Goal: Task Accomplishment & Management: Use online tool/utility

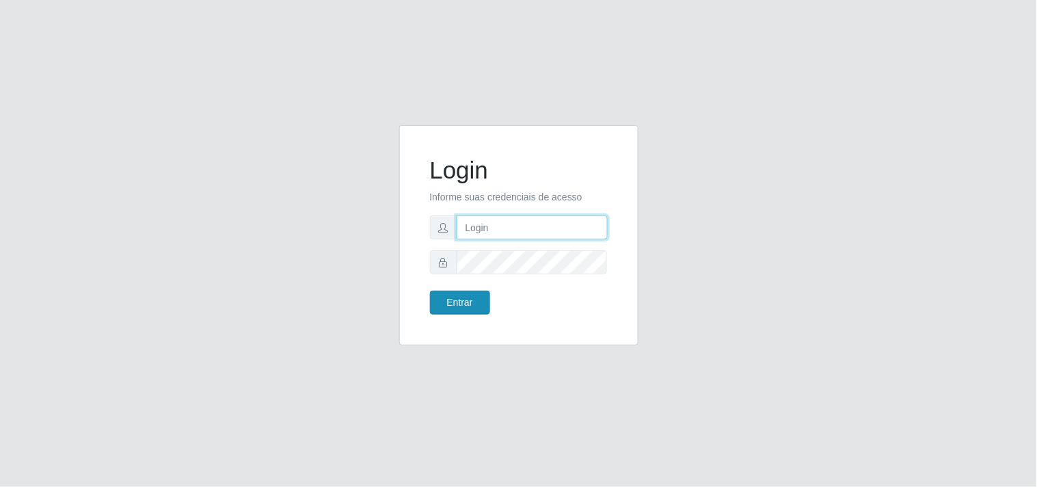
type input "[EMAIL_ADDRESS][DOMAIN_NAME]"
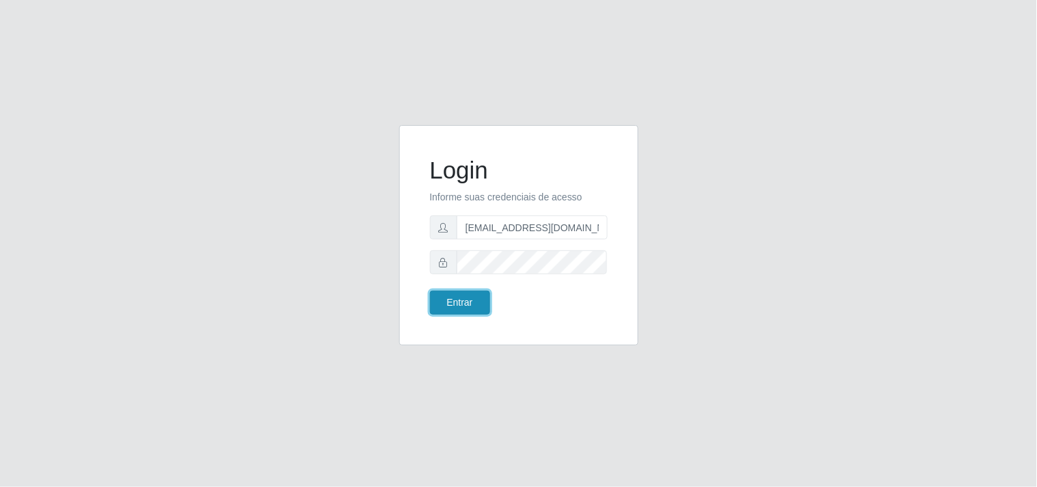
click at [461, 308] on button "Entrar" at bounding box center [460, 302] width 60 height 24
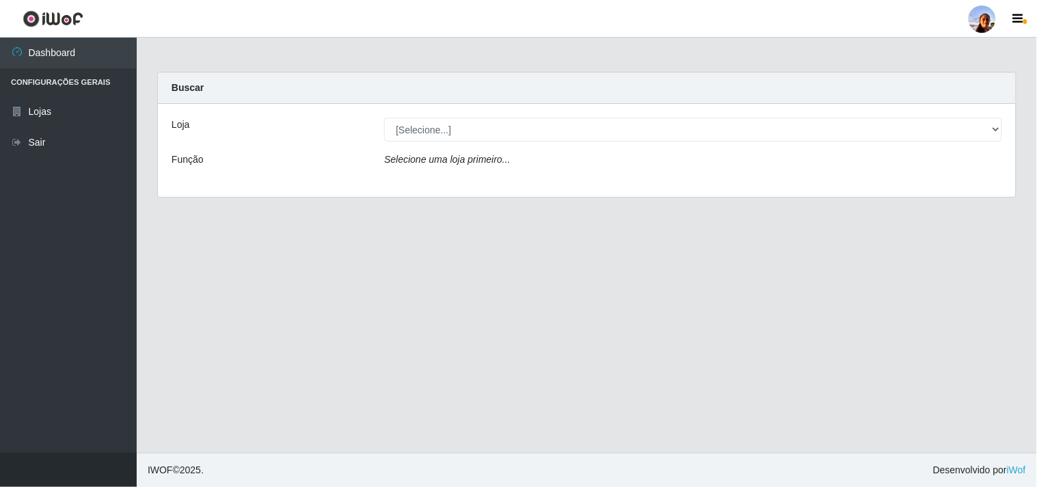
click at [909, 142] on div "Loja [Selecione...] Supermercado [GEOGRAPHIC_DATA] - Unidade Centro Função Sele…" at bounding box center [587, 150] width 858 height 93
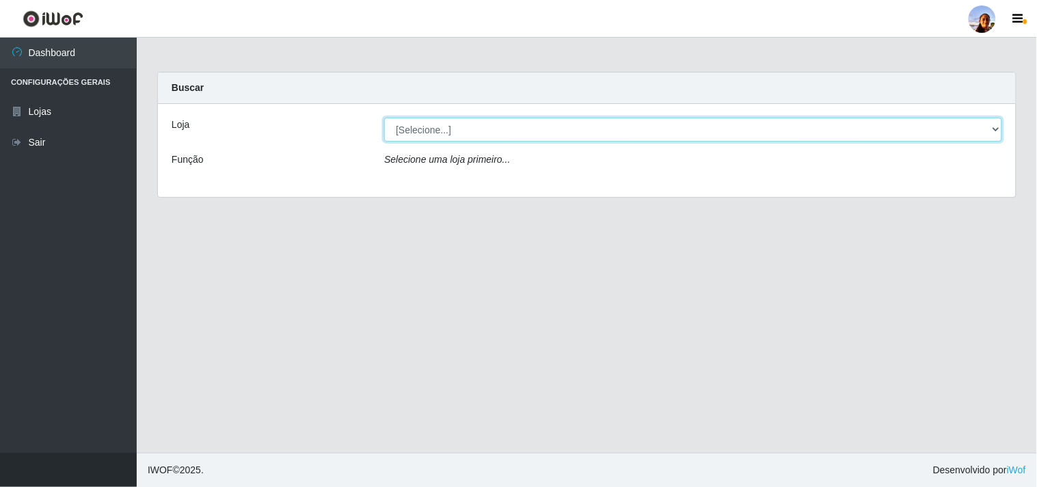
click at [992, 127] on select "[Selecione...] Supermercado [GEOGRAPHIC_DATA]" at bounding box center [693, 130] width 618 height 24
select select "166"
click at [384, 118] on select "[Selecione...] Supermercado [GEOGRAPHIC_DATA]" at bounding box center [693, 130] width 618 height 24
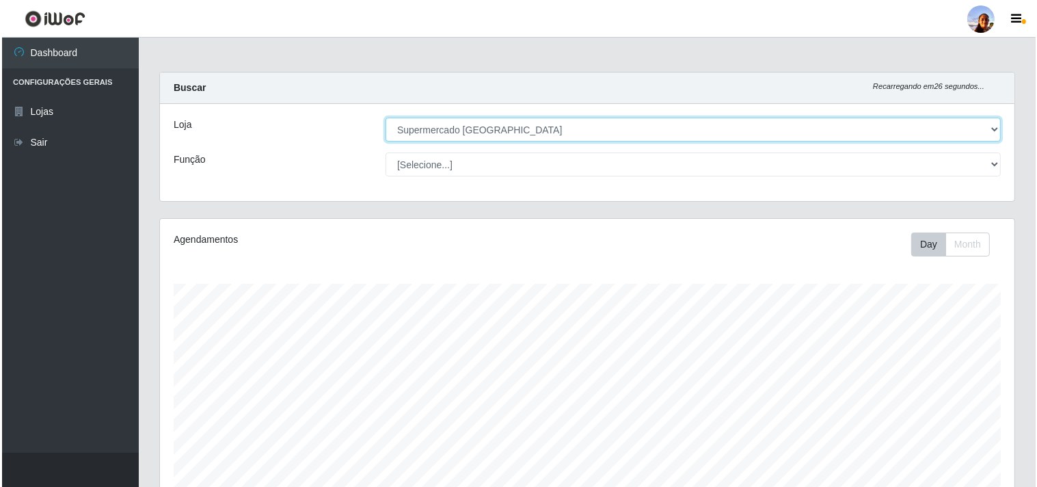
scroll to position [238, 0]
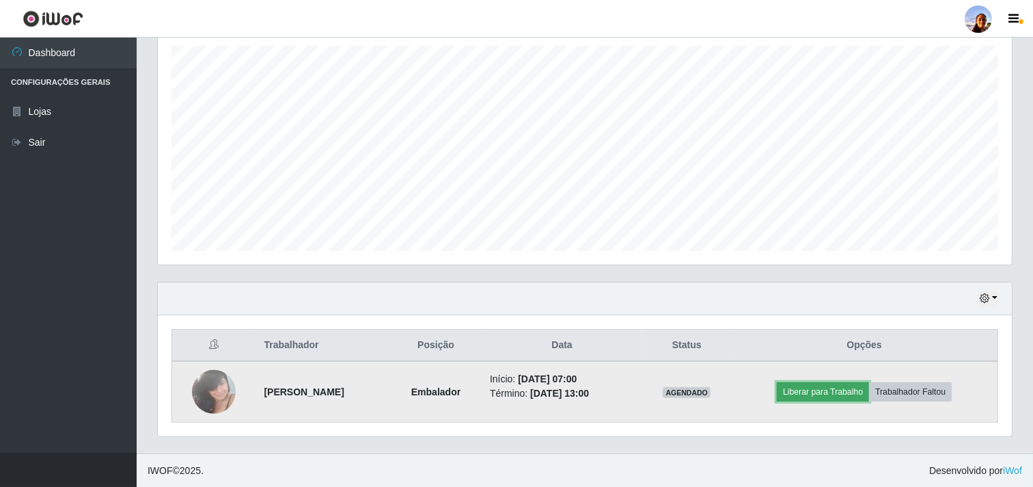
click at [838, 390] on button "Liberar para Trabalho" at bounding box center [823, 391] width 92 height 19
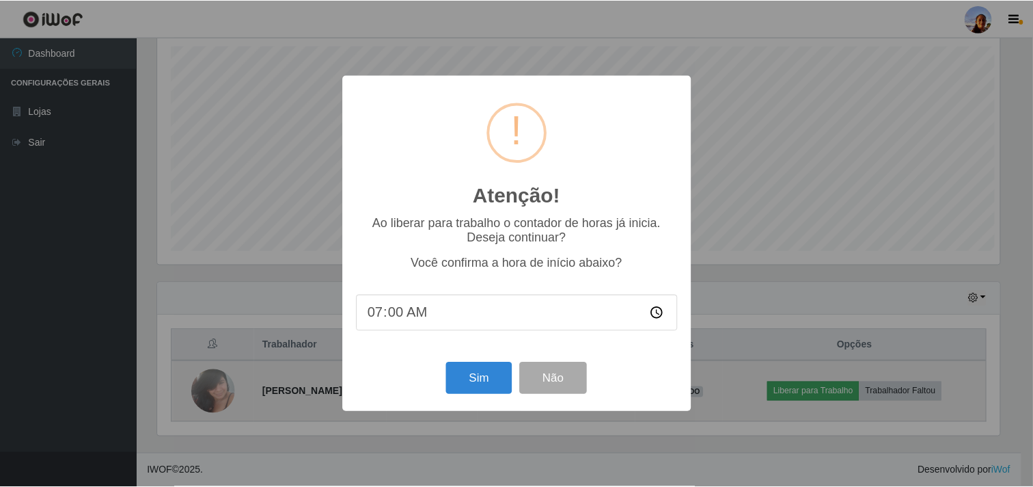
scroll to position [283, 845]
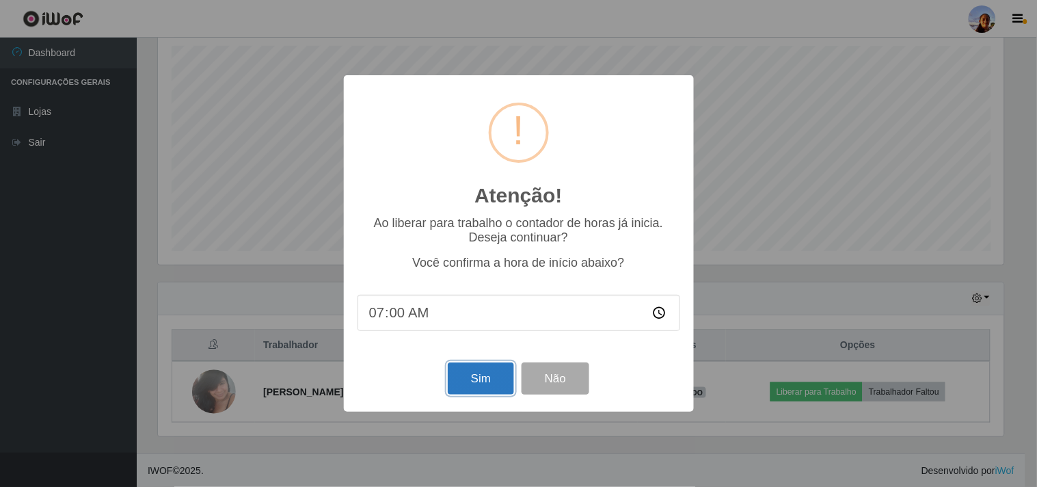
click at [479, 379] on button "Sim" at bounding box center [481, 378] width 66 height 32
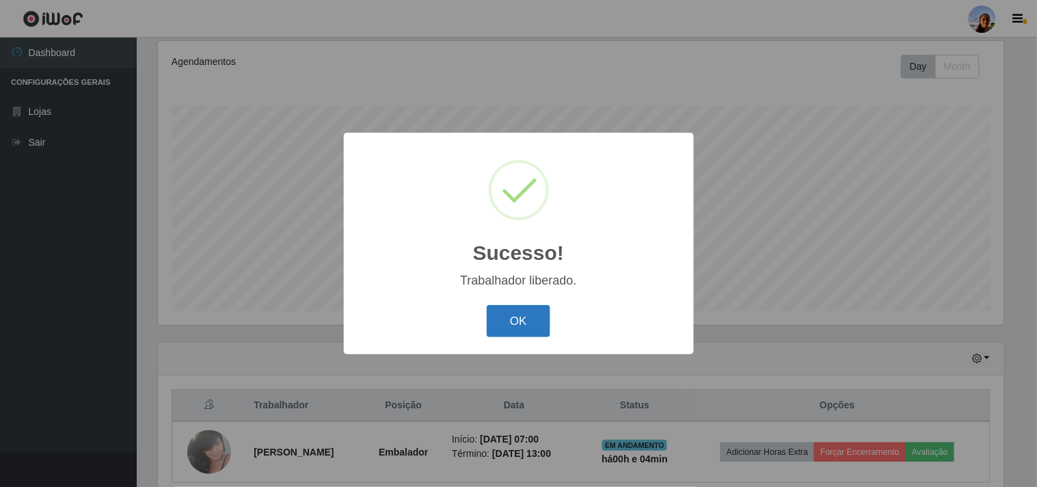
click at [523, 316] on button "OK" at bounding box center [519, 321] width 64 height 32
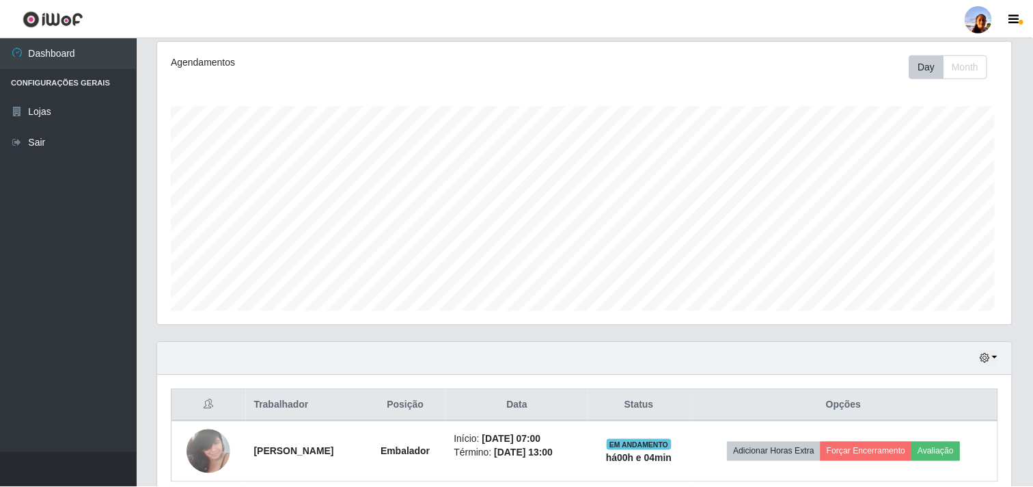
scroll to position [283, 854]
